Goal: Check status: Check status

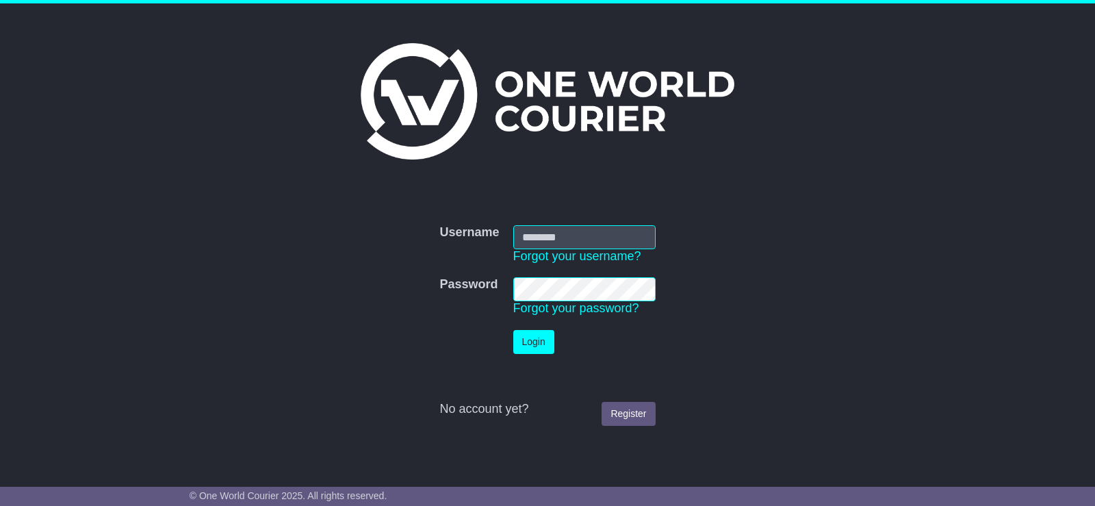
type input "**********"
click at [526, 335] on button "Login" at bounding box center [533, 342] width 41 height 24
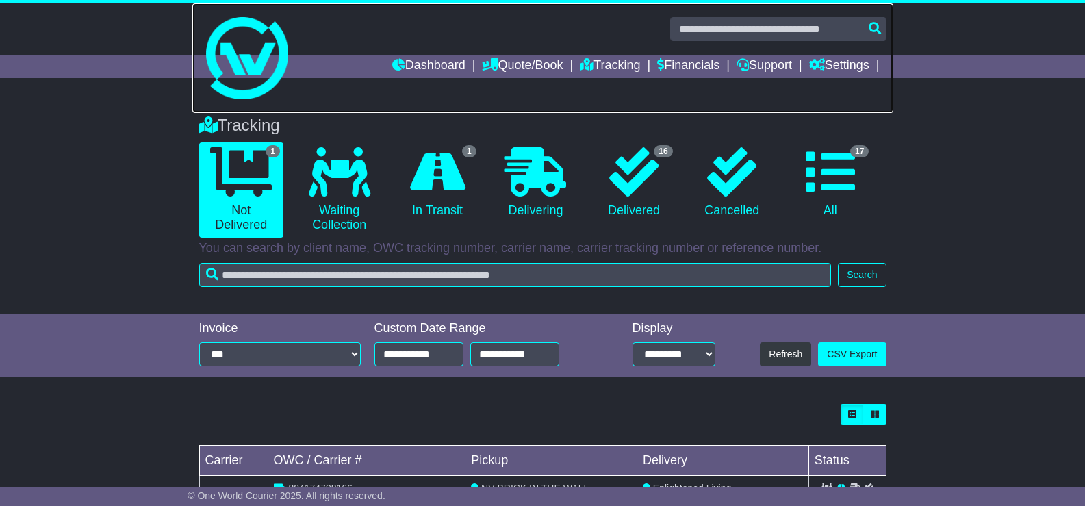
click at [587, 53] on link at bounding box center [542, 58] width 701 height 110
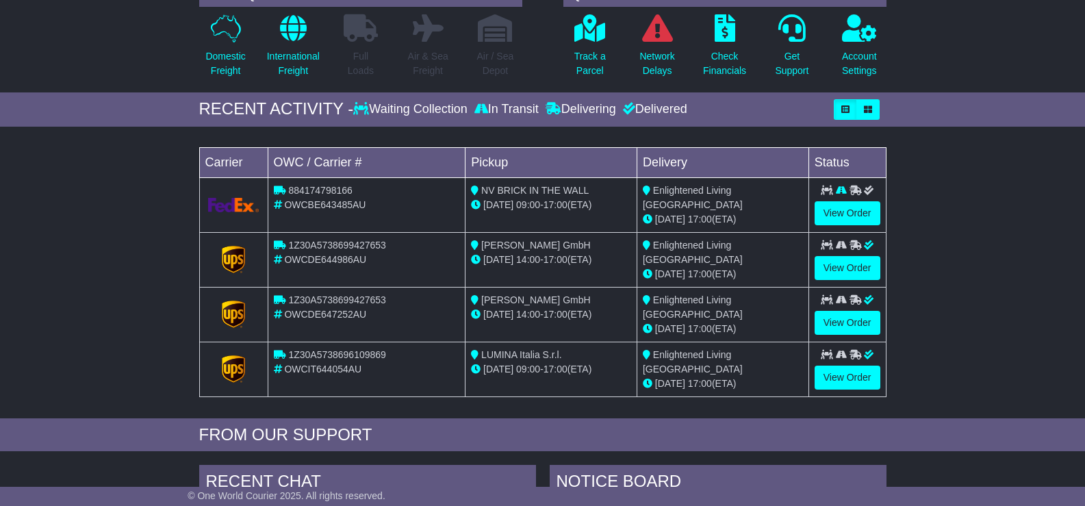
scroll to position [137, 0]
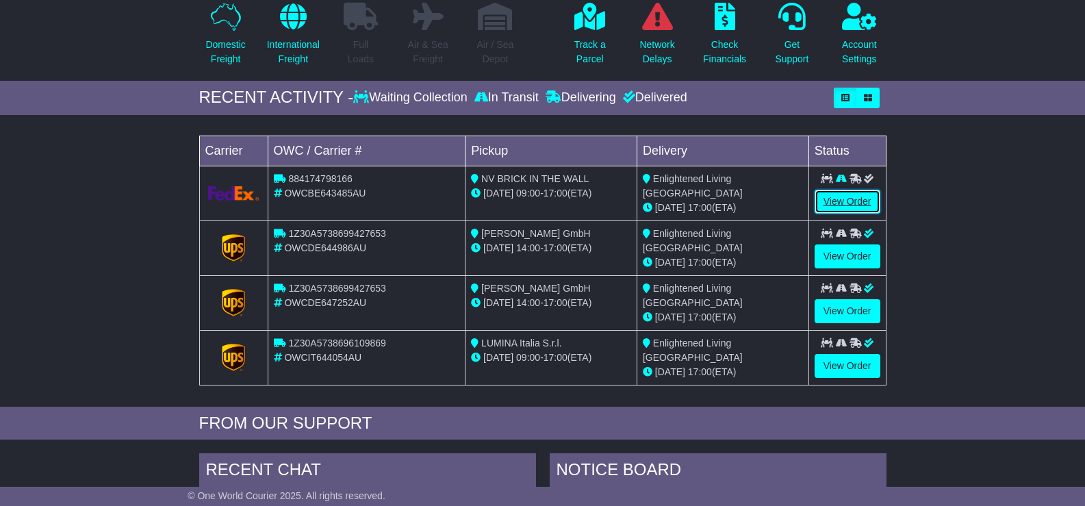
click at [851, 194] on link "View Order" at bounding box center [848, 202] width 66 height 24
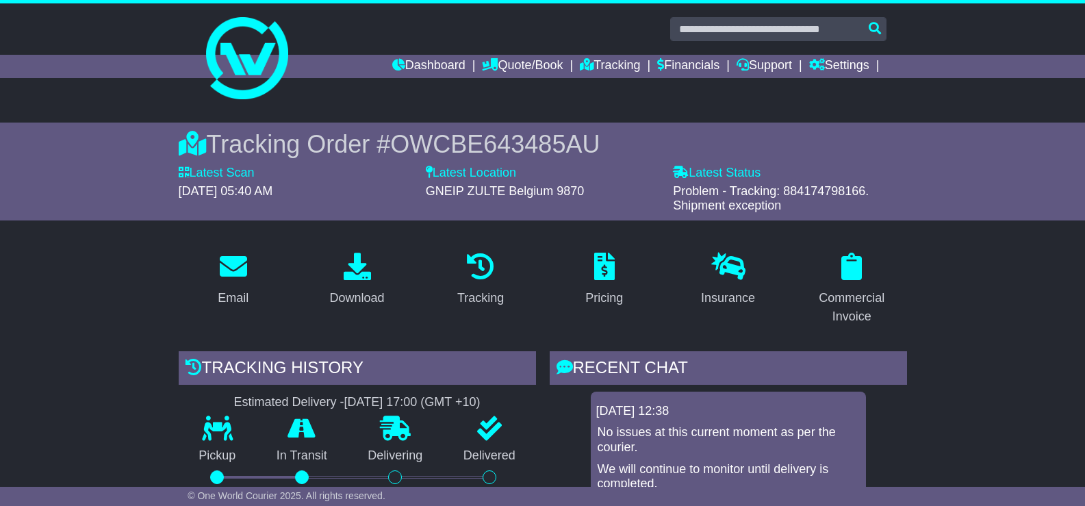
click at [793, 190] on span "Problem - Tracking: 884174798166. Shipment exception" at bounding box center [771, 198] width 196 height 29
copy span "884174798166"
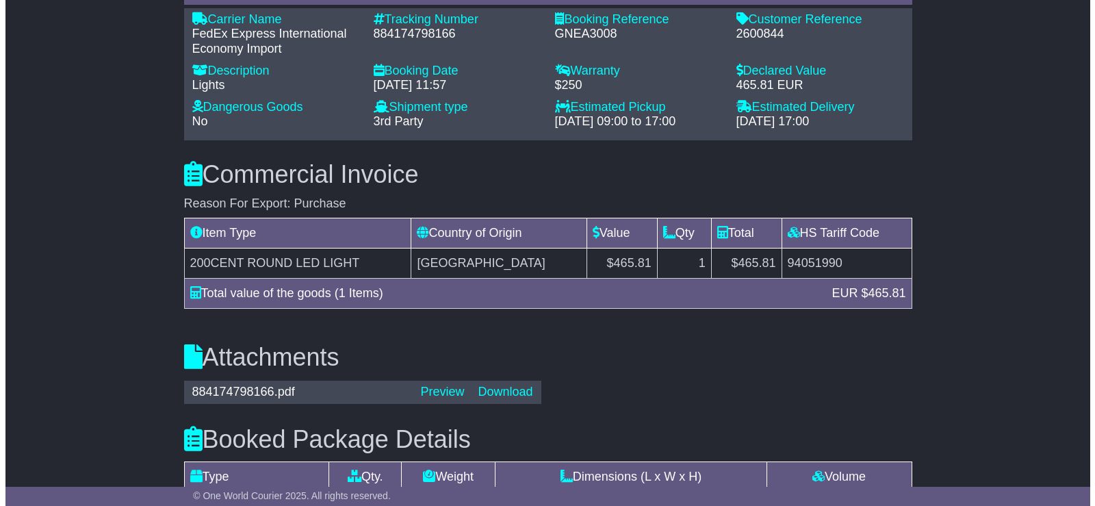
scroll to position [1095, 0]
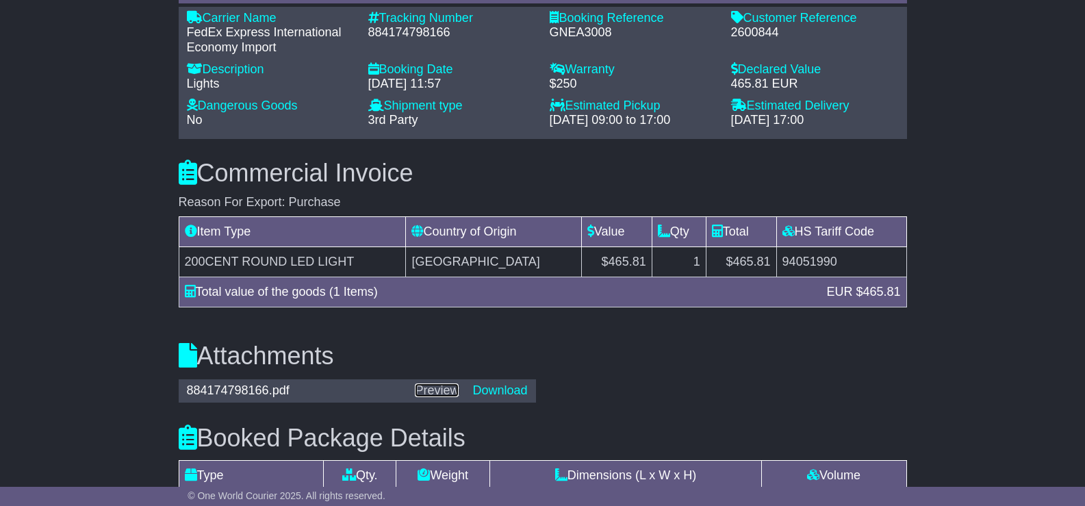
click at [435, 389] on link "Preview" at bounding box center [437, 390] width 44 height 14
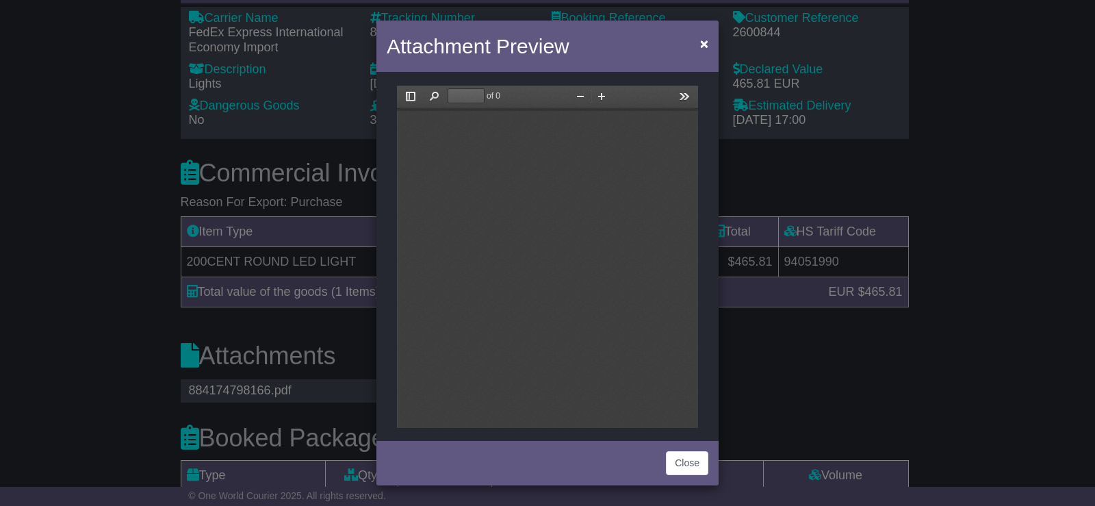
scroll to position [0, 0]
type input "*"
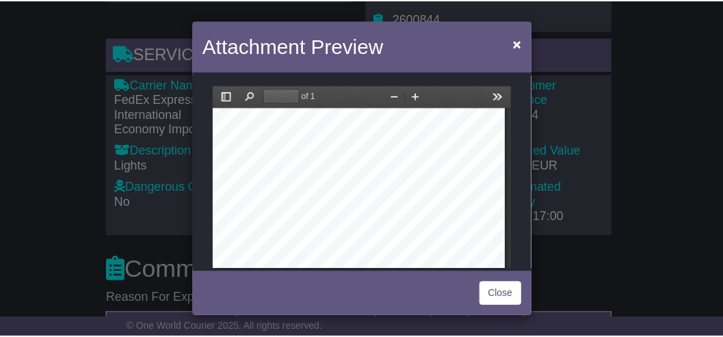
scroll to position [170, 0]
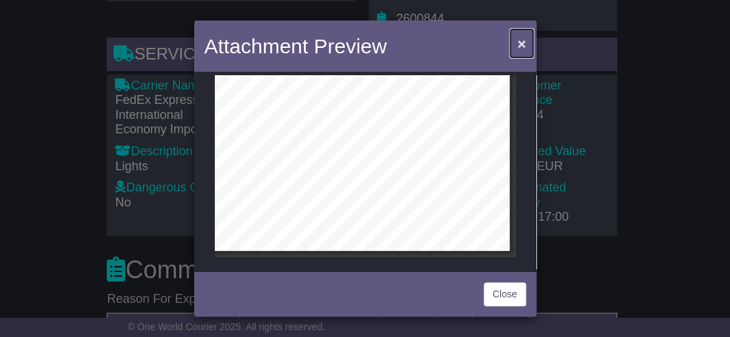
click at [520, 38] on span "×" at bounding box center [521, 44] width 8 height 16
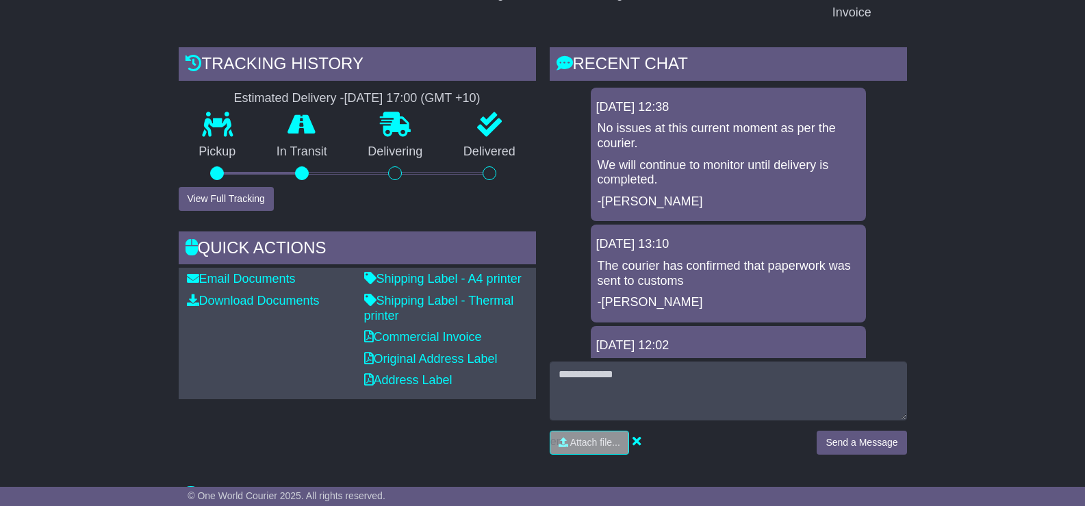
scroll to position [280, 0]
